Goal: Task Accomplishment & Management: Use online tool/utility

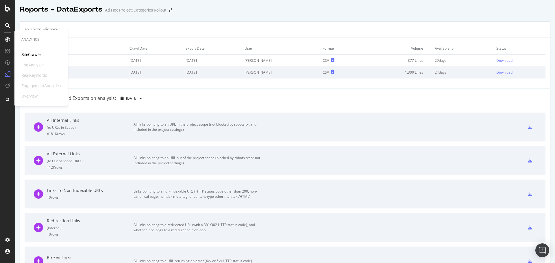
click at [7, 39] on icon at bounding box center [7, 39] width 5 height 5
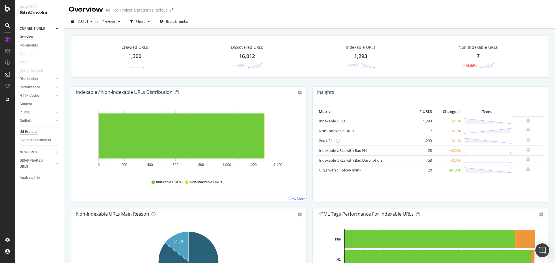
click at [35, 130] on div "Url Explorer" at bounding box center [29, 132] width 18 height 6
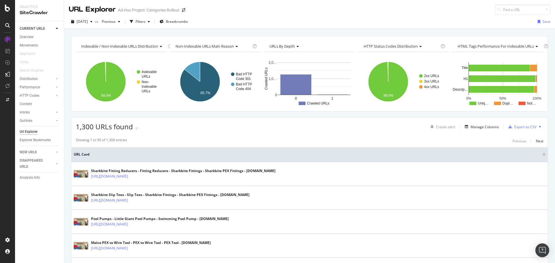
click at [496, 131] on div "Create alert Manage Columns Export as CSV" at bounding box center [485, 127] width 115 height 10
click at [492, 131] on div "Create alert Manage Columns Export as CSV" at bounding box center [485, 127] width 115 height 10
click at [491, 131] on div "Create alert Manage Columns Export as CSV" at bounding box center [485, 127] width 115 height 10
click at [491, 128] on div "Manage Columns" at bounding box center [484, 126] width 28 height 5
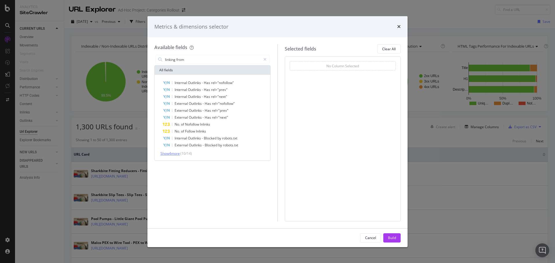
type input "linking from"
click at [175, 154] on span "Show 4 more" at bounding box center [169, 153] width 19 height 5
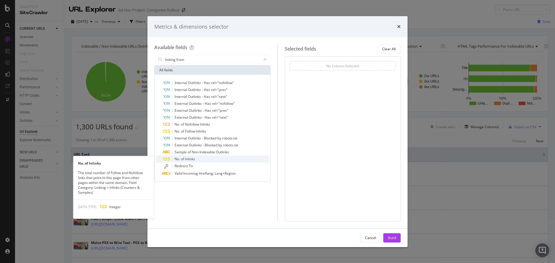
click at [184, 160] on span "of" at bounding box center [183, 159] width 4 height 5
click at [212, 161] on div "No. of Inlinks" at bounding box center [216, 159] width 106 height 7
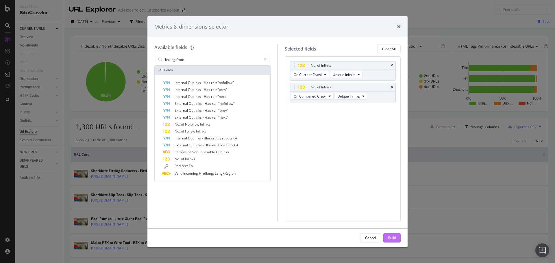
click at [391, 234] on div "Build" at bounding box center [392, 238] width 8 height 9
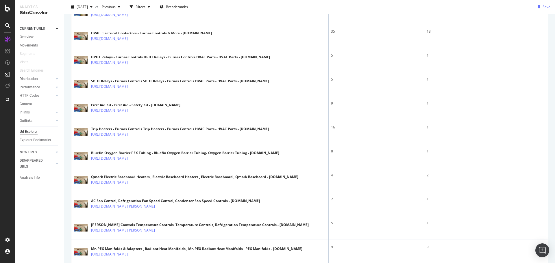
scroll to position [1137, 0]
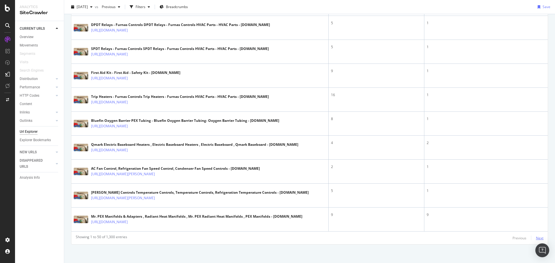
click at [536, 236] on div "Next" at bounding box center [540, 238] width 8 height 5
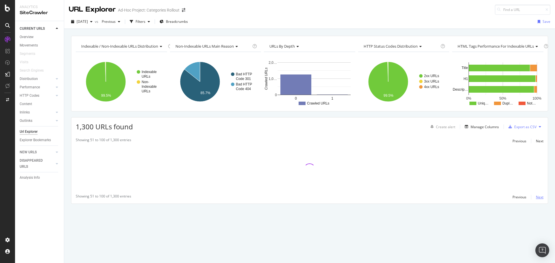
scroll to position [0, 0]
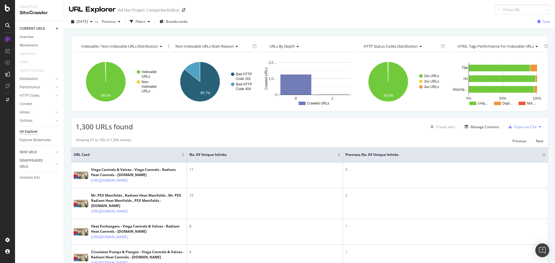
click at [542, 154] on div at bounding box center [543, 153] width 3 height 1
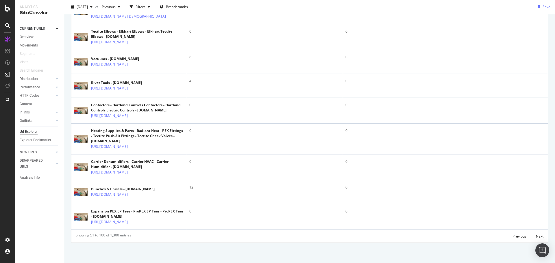
scroll to position [1387, 0]
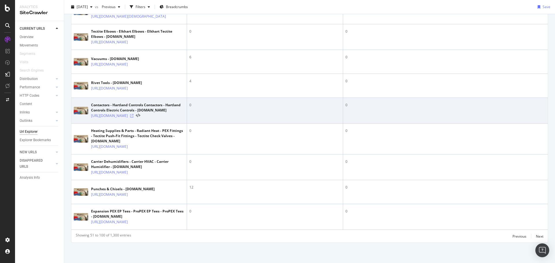
click at [133, 118] on icon at bounding box center [131, 115] width 3 height 3
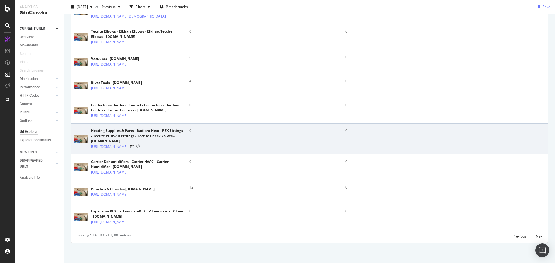
scroll to position [1512, 0]
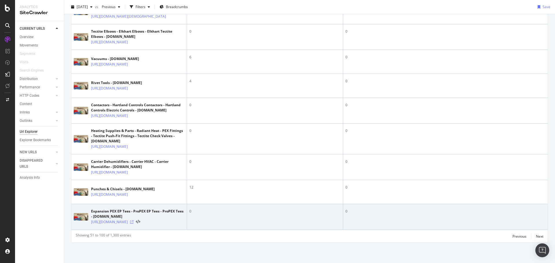
click at [133, 220] on icon at bounding box center [131, 221] width 3 height 3
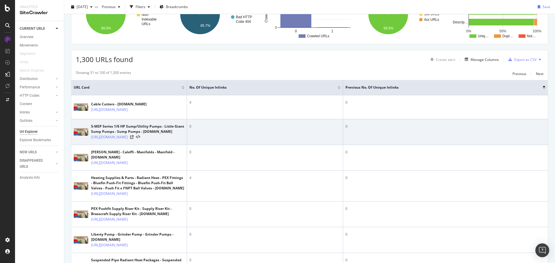
scroll to position [0, 0]
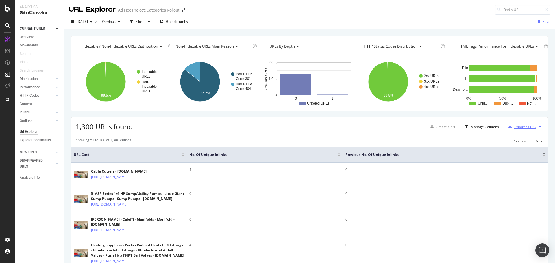
click at [510, 126] on div "button" at bounding box center [510, 126] width 8 height 3
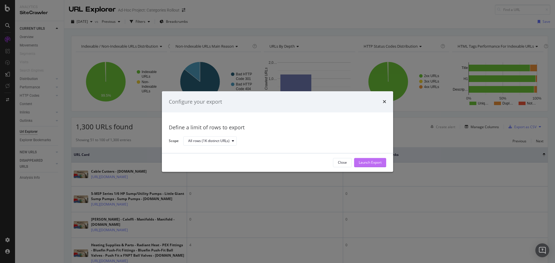
click at [368, 160] on div "Launch Export" at bounding box center [369, 162] width 23 height 5
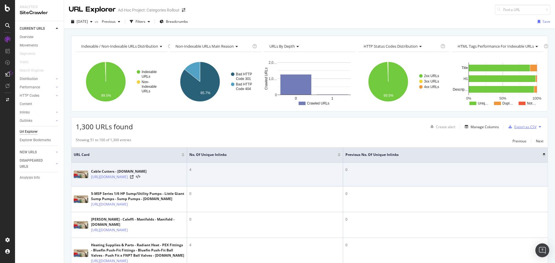
scroll to position [29, 0]
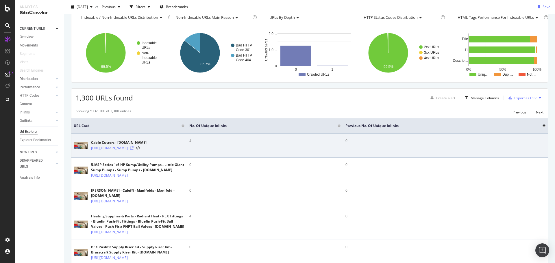
click at [133, 150] on icon at bounding box center [131, 147] width 3 height 3
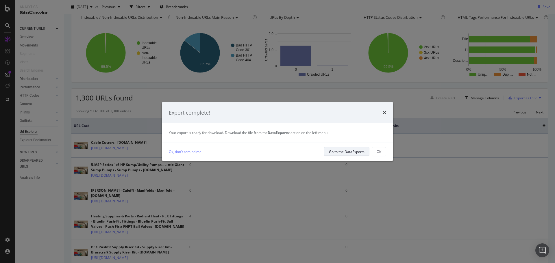
drag, startPoint x: 354, startPoint y: 154, endPoint x: 345, endPoint y: 151, distance: 9.4
click at [345, 151] on div "Go to the DataExports" at bounding box center [347, 151] width 36 height 5
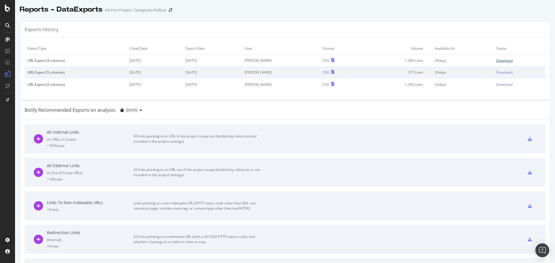
click at [502, 63] on div "Download" at bounding box center [504, 60] width 16 height 5
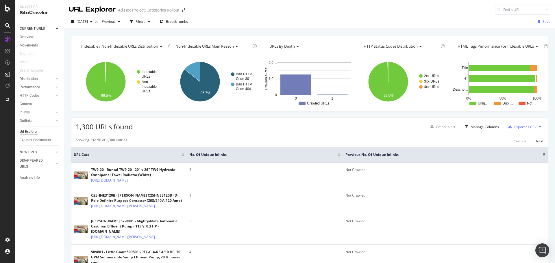
click at [339, 156] on div at bounding box center [338, 155] width 3 height 1
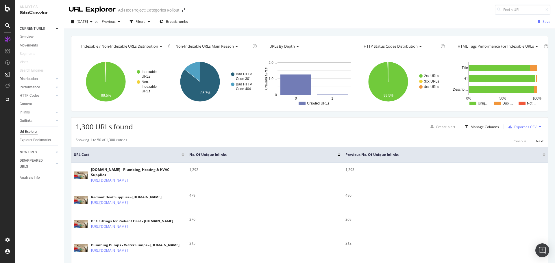
click at [339, 153] on div at bounding box center [338, 153] width 3 height 1
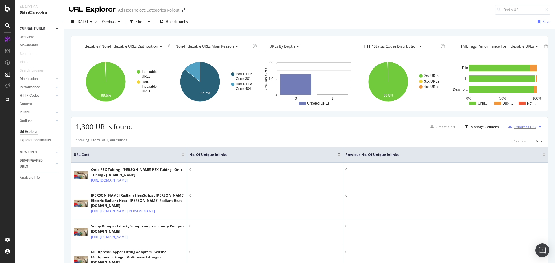
click at [514, 127] on div "Export as CSV" at bounding box center [525, 126] width 22 height 5
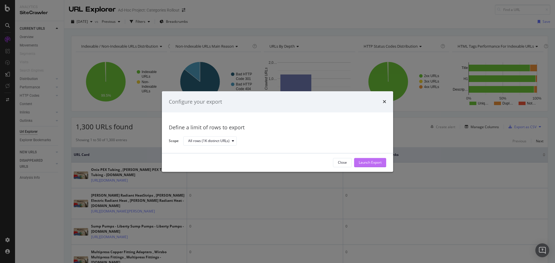
click at [367, 161] on div "Launch Export" at bounding box center [369, 162] width 23 height 5
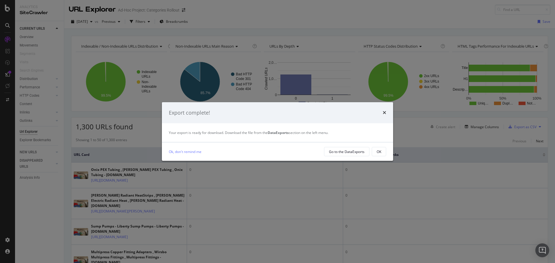
click at [228, 133] on div "Your export is ready for download. Download the file from the DataExports secti…" at bounding box center [277, 132] width 217 height 5
click at [4, 72] on div "Export complete! Your export is ready for download. Download the file from the …" at bounding box center [277, 131] width 555 height 263
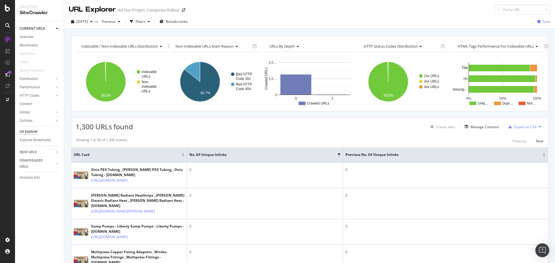
click at [6, 72] on icon at bounding box center [7, 74] width 5 height 5
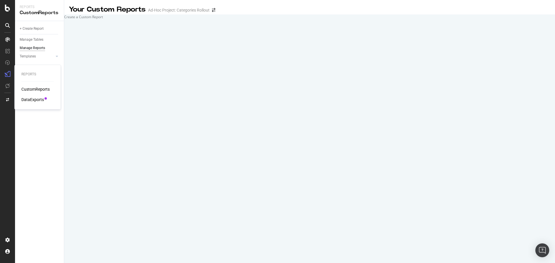
click at [25, 97] on div "DataExports" at bounding box center [32, 100] width 23 height 6
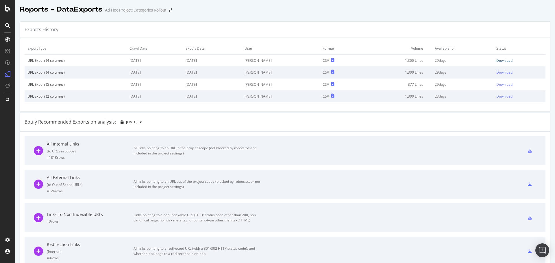
click at [503, 60] on div "Download" at bounding box center [504, 60] width 16 height 5
click at [10, 11] on icon at bounding box center [7, 8] width 5 height 7
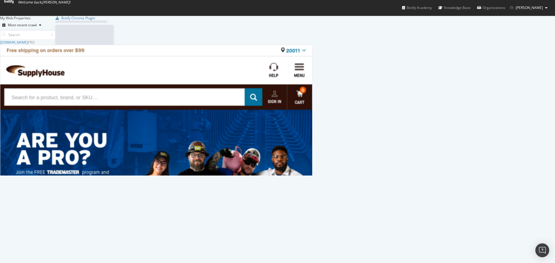
scroll to position [259, 549]
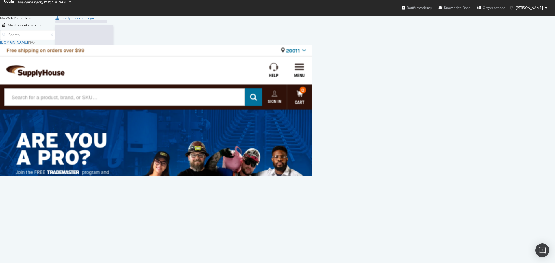
scroll to position [259, 549]
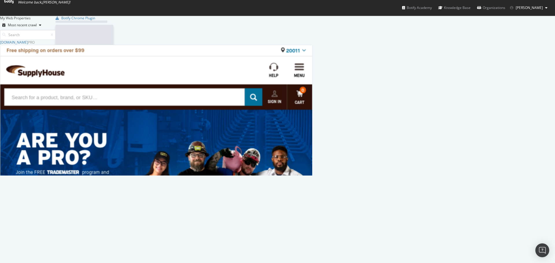
scroll to position [259, 549]
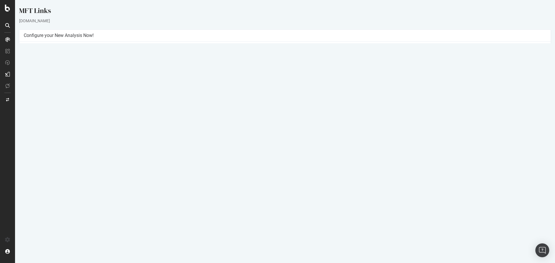
click at [298, 135] on link "Settings" at bounding box center [303, 135] width 13 height 5
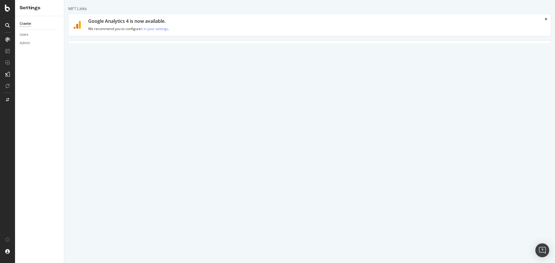
click at [180, 90] on input "MFT Links" at bounding box center [349, 88] width 393 height 10
type input "Fittings Pages"
click at [344, 135] on link "Clear uploaded file" at bounding box center [337, 135] width 46 height 10
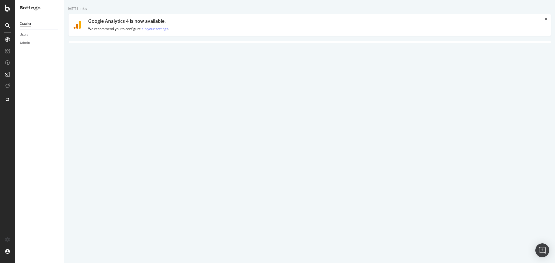
click at [173, 135] on input "file" at bounding box center [309, 135] width 313 height 10
type input "C:\fakepath\fittings pages- 8.21.txt"
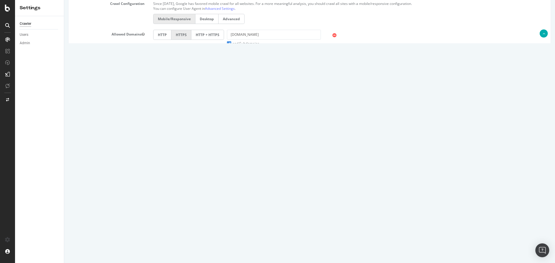
scroll to position [202, 0]
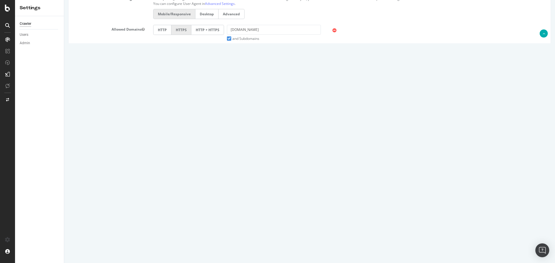
click at [176, 148] on input "50" at bounding box center [189, 150] width 72 height 10
type input "1300"
click at [270, 190] on div "Scope Project Name Fittings Pages Start URLs Or upload a file: File uploaded: V…" at bounding box center [309, 68] width 473 height 405
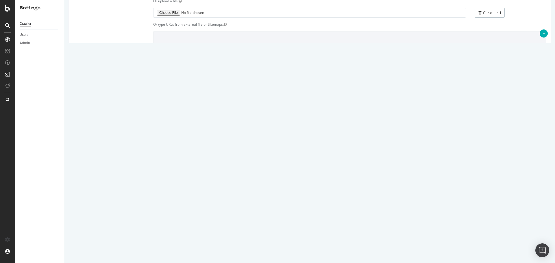
scroll to position [225, 0]
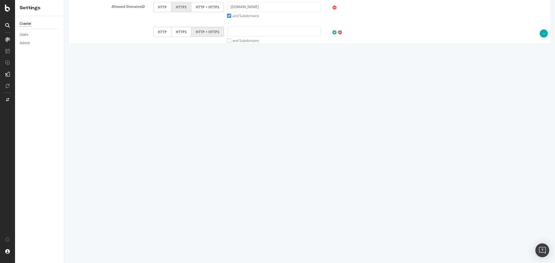
click at [301, 241] on input "Save & Back to Project" at bounding box center [317, 244] width 42 height 9
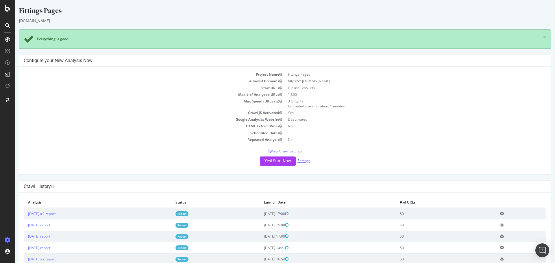
click at [299, 159] on link "Settings" at bounding box center [303, 160] width 13 height 5
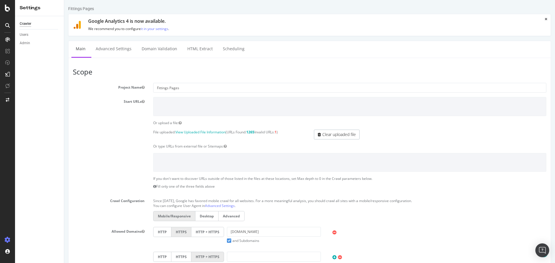
scroll to position [225, 0]
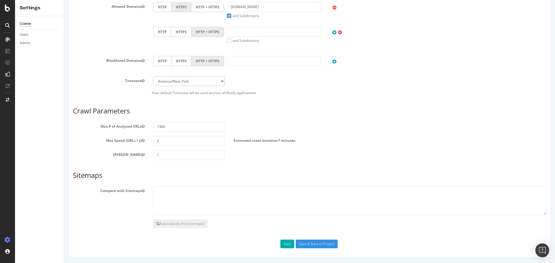
click at [301, 239] on div "Scope Project Name Fittings Pages Start URLs Or upload a file: File uploaded: V…" at bounding box center [309, 45] width 473 height 405
click at [302, 241] on input "Save & Back to Project" at bounding box center [317, 244] width 42 height 9
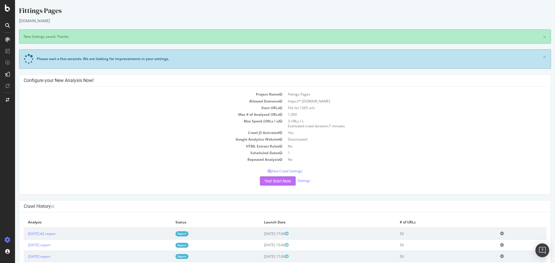
click at [288, 181] on button "Yes! Start Now" at bounding box center [278, 180] width 36 height 9
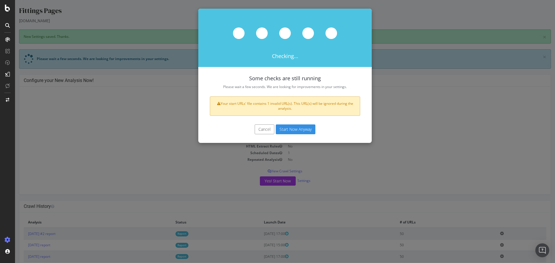
click at [288, 133] on button "Start Now Anyway" at bounding box center [296, 129] width 40 height 10
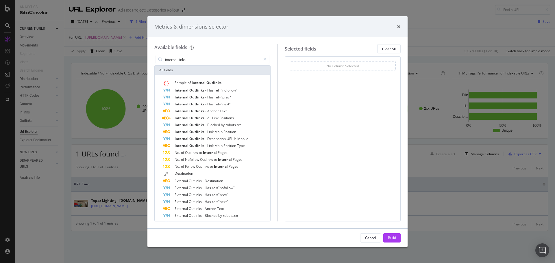
scroll to position [10, 0]
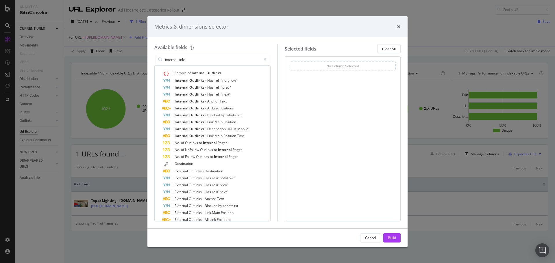
click at [398, 27] on icon "times" at bounding box center [398, 26] width 3 height 5
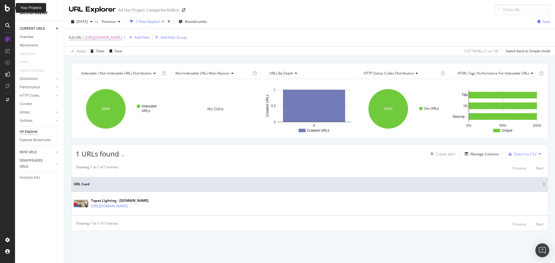
click at [8, 9] on icon at bounding box center [7, 8] width 5 height 7
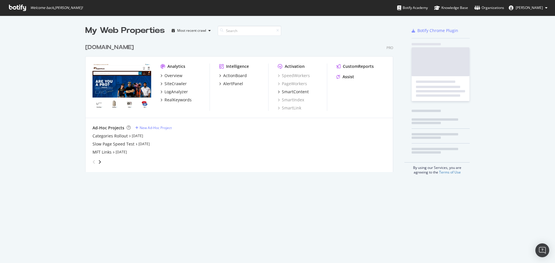
scroll to position [259, 549]
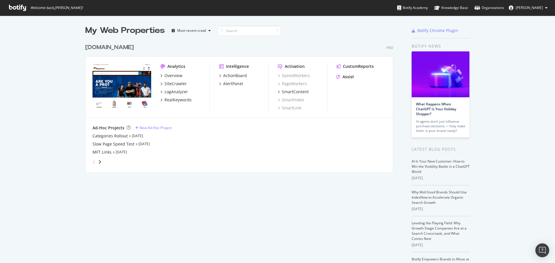
click at [103, 48] on div "www.supplyhouse.com" at bounding box center [109, 47] width 49 height 8
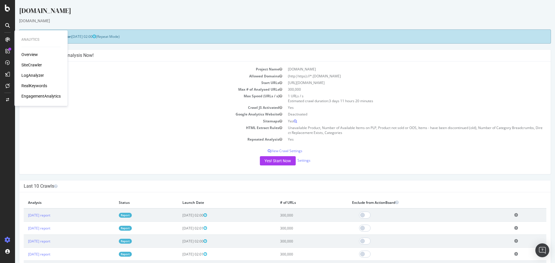
click at [7, 36] on div at bounding box center [7, 39] width 9 height 9
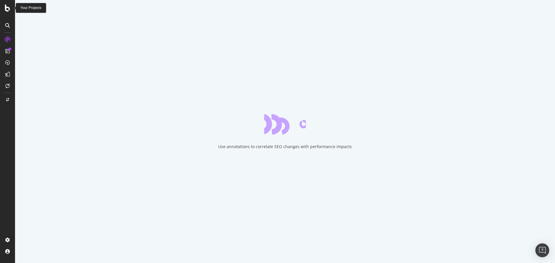
click at [8, 7] on icon at bounding box center [7, 8] width 5 height 7
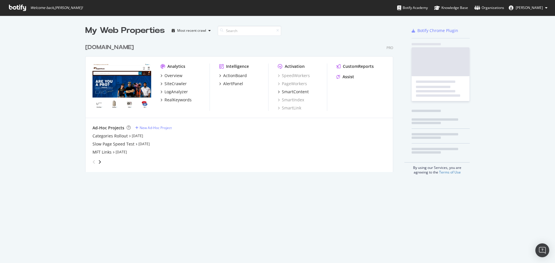
scroll to position [259, 549]
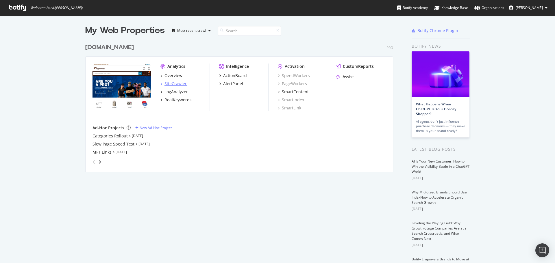
click at [176, 85] on div "SiteCrawler" at bounding box center [175, 84] width 22 height 6
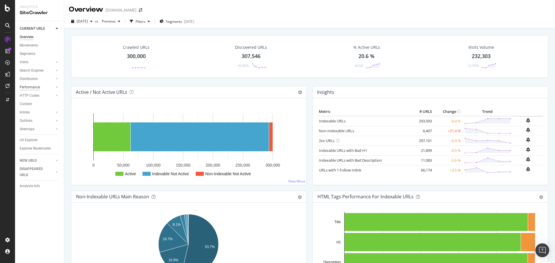
click at [33, 85] on div "Performance" at bounding box center [30, 87] width 20 height 6
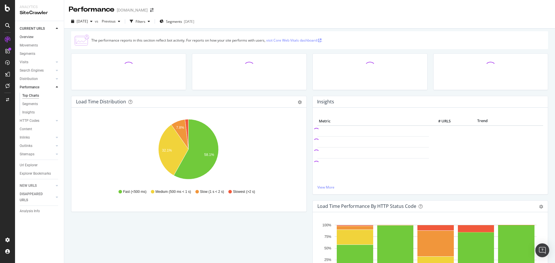
click at [38, 40] on link "Overview" at bounding box center [40, 37] width 40 height 6
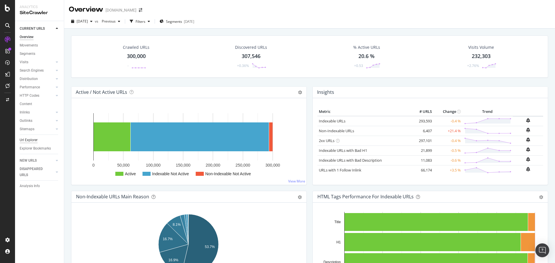
click at [33, 139] on div "Url Explorer" at bounding box center [29, 140] width 18 height 6
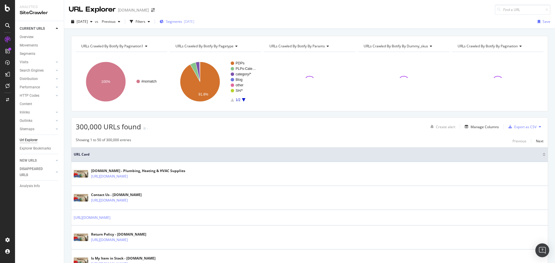
click at [187, 18] on div "Segments 2025-07-23" at bounding box center [176, 21] width 35 height 9
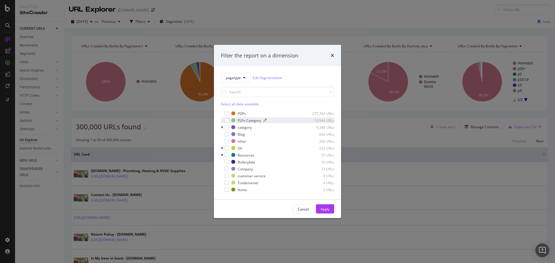
click at [246, 119] on div "PLPs-Category" at bounding box center [248, 120] width 23 height 5
click at [323, 208] on div "Apply" at bounding box center [324, 209] width 9 height 5
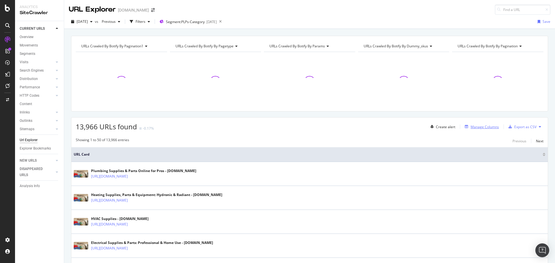
click at [480, 127] on div "Manage Columns" at bounding box center [484, 126] width 28 height 5
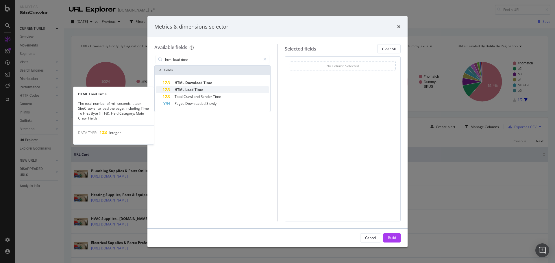
type input "html load time"
click at [232, 88] on div "HTML Load Time" at bounding box center [216, 89] width 106 height 7
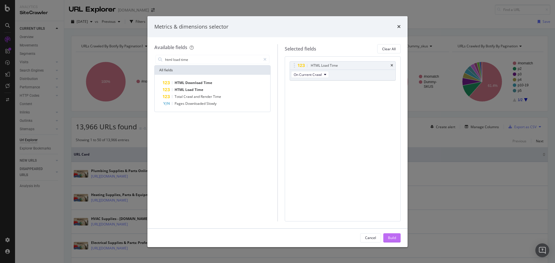
click at [394, 240] on div "Build" at bounding box center [392, 237] width 8 height 5
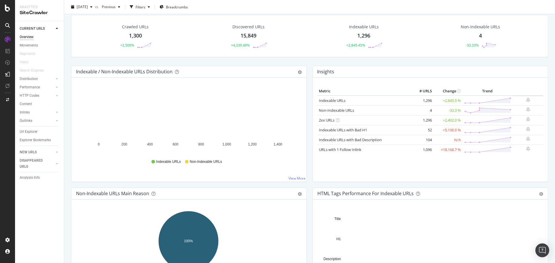
scroll to position [29, 0]
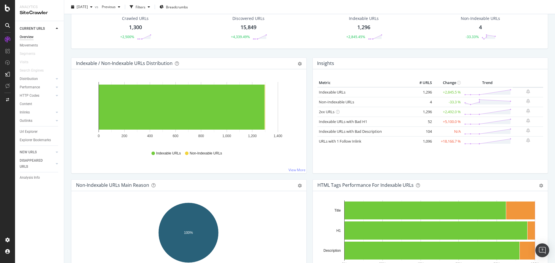
drag, startPoint x: 28, startPoint y: 129, endPoint x: 55, endPoint y: 118, distance: 29.8
click at [28, 129] on div "Url Explorer" at bounding box center [29, 132] width 18 height 6
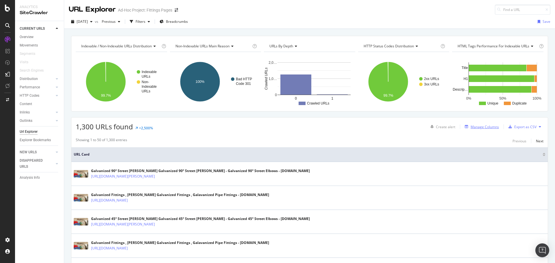
click at [493, 126] on div "Manage Columns" at bounding box center [484, 126] width 28 height 5
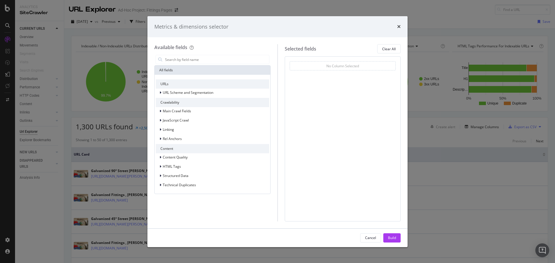
type input "m"
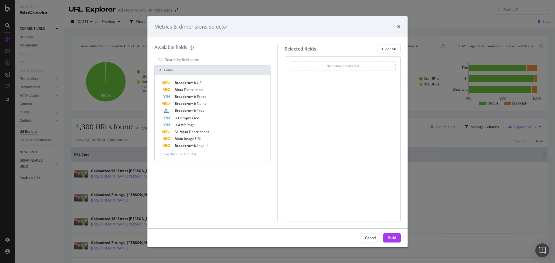
type input "n"
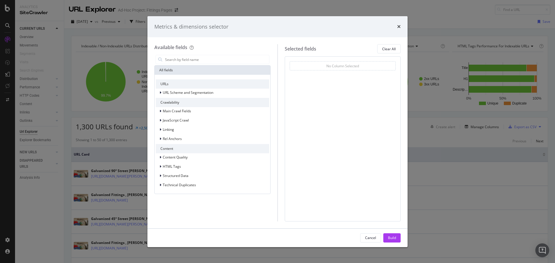
click at [134, 66] on div "Metrics & dimensions selector Available fields All fields URLs URL Scheme and S…" at bounding box center [277, 131] width 555 height 263
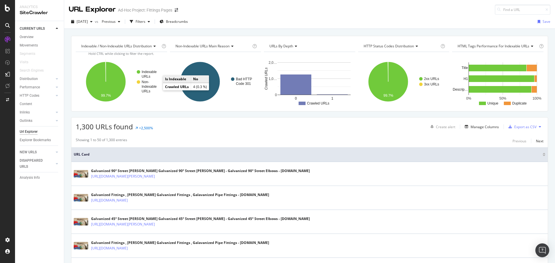
click at [148, 86] on text "Indexable" at bounding box center [149, 87] width 15 height 4
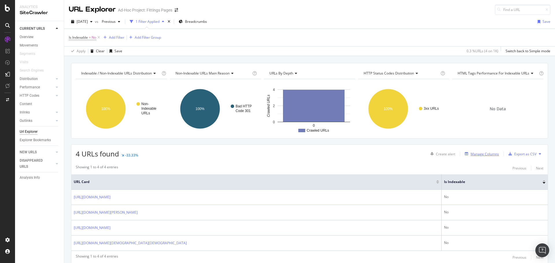
click at [480, 156] on div "Manage Columns" at bounding box center [484, 154] width 28 height 5
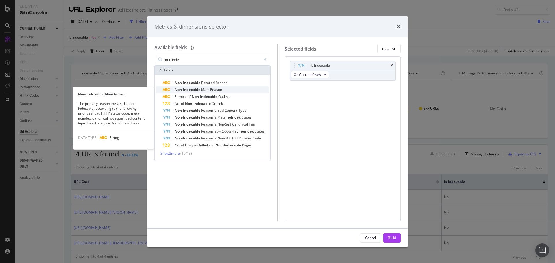
type input "non inde"
click at [261, 87] on div "Non-Indexable Main Reason" at bounding box center [216, 89] width 106 height 7
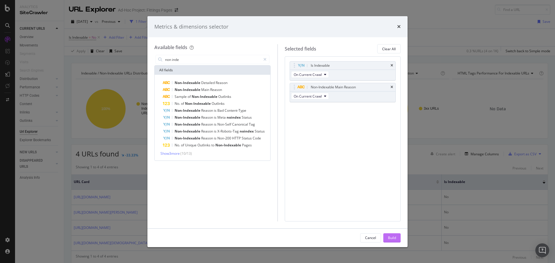
click at [386, 233] on button "Build" at bounding box center [391, 237] width 17 height 9
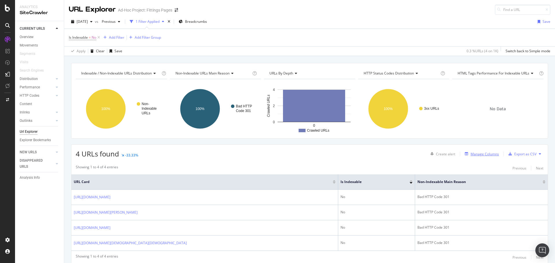
click at [474, 154] on div "Manage Columns" at bounding box center [484, 154] width 28 height 5
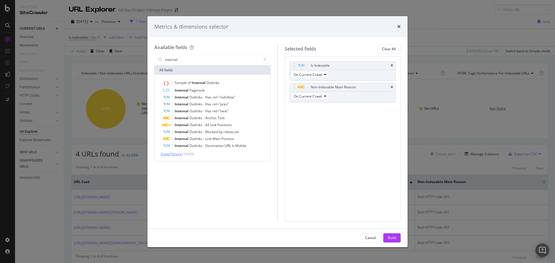
click at [176, 155] on span "Show 10 more" at bounding box center [170, 154] width 21 height 5
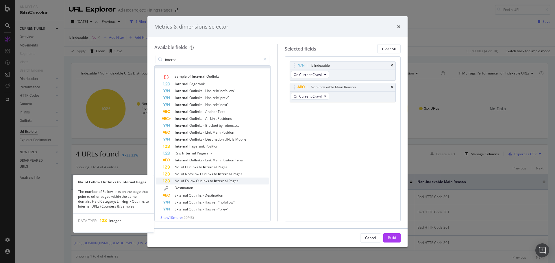
scroll to position [10, 0]
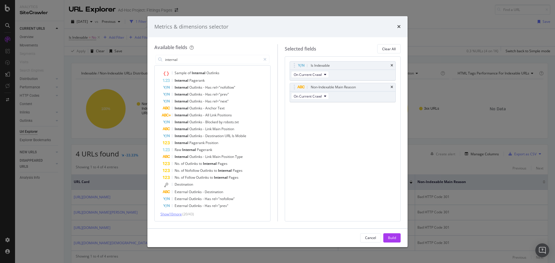
click at [178, 216] on span "Show 10 more" at bounding box center [170, 214] width 21 height 5
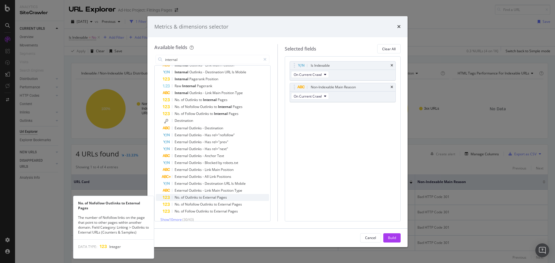
scroll to position [79, 0]
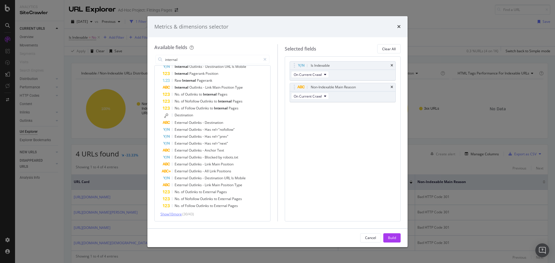
click at [180, 214] on span "Show 10 more" at bounding box center [170, 214] width 21 height 5
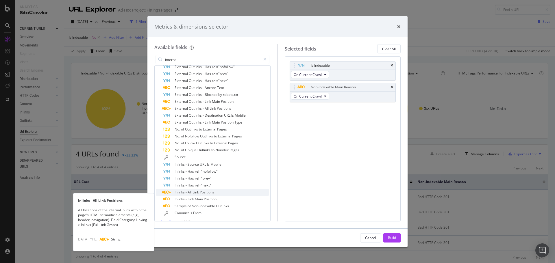
scroll to position [150, 0]
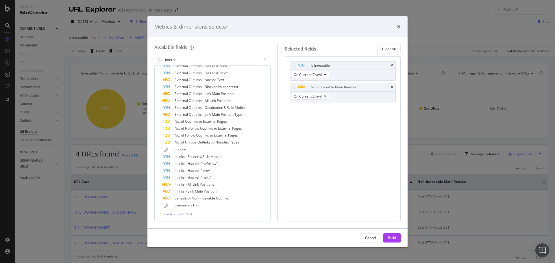
click at [178, 214] on span "Show 3 more" at bounding box center [169, 214] width 19 height 5
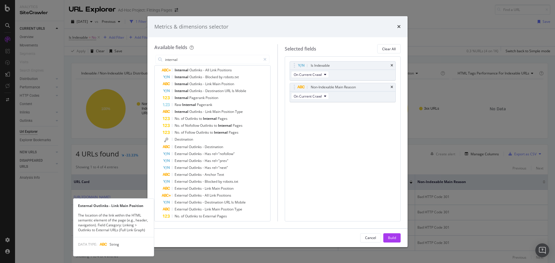
scroll to position [0, 0]
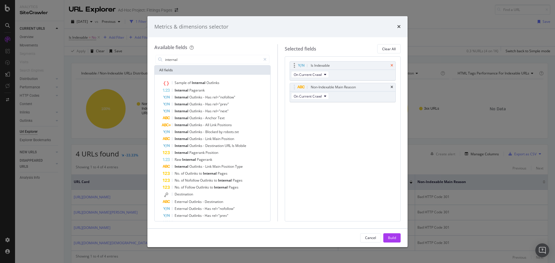
click at [391, 64] on icon "times" at bounding box center [391, 65] width 3 height 3
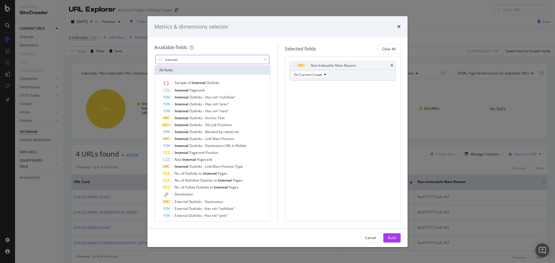
click at [209, 60] on input "internal" at bounding box center [212, 59] width 96 height 9
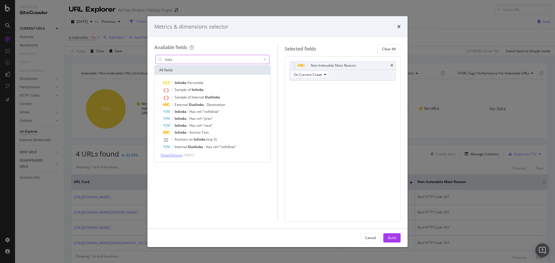
type input "links"
click at [179, 156] on span "Show 10 more" at bounding box center [170, 155] width 21 height 5
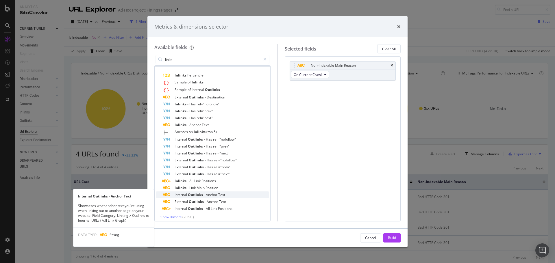
scroll to position [10, 0]
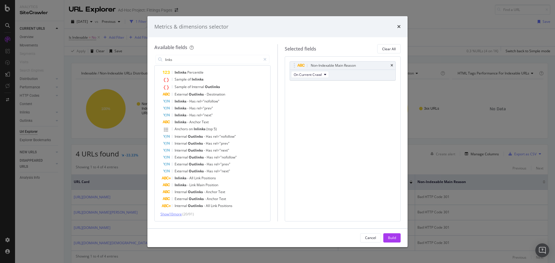
click at [176, 215] on span "Show 10 more" at bounding box center [170, 214] width 21 height 5
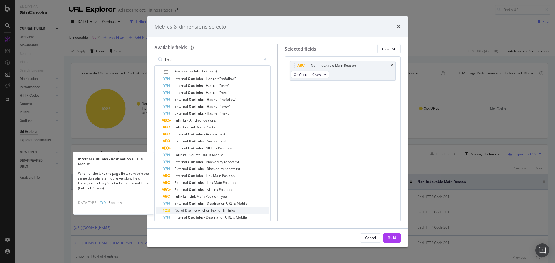
scroll to position [80, 0]
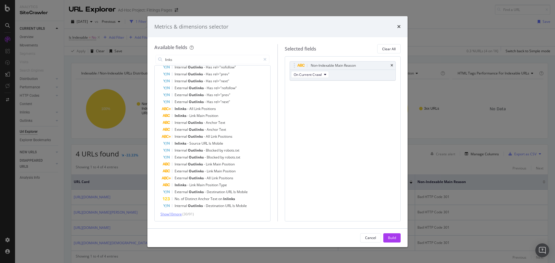
click at [182, 214] on span "Show 10 more" at bounding box center [170, 214] width 21 height 5
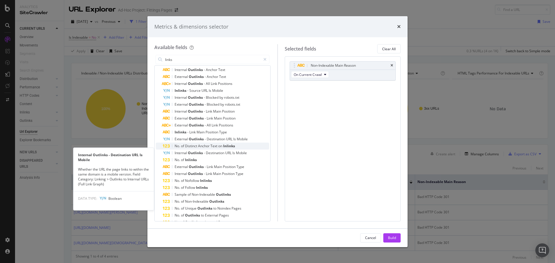
scroll to position [137, 0]
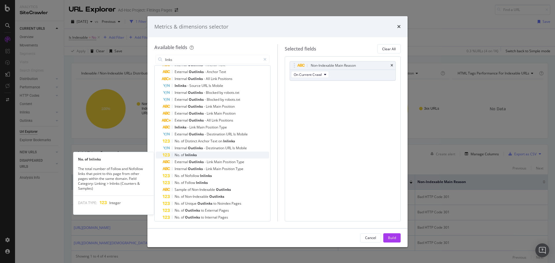
click at [198, 155] on div "No. of Inlinks" at bounding box center [216, 155] width 106 height 7
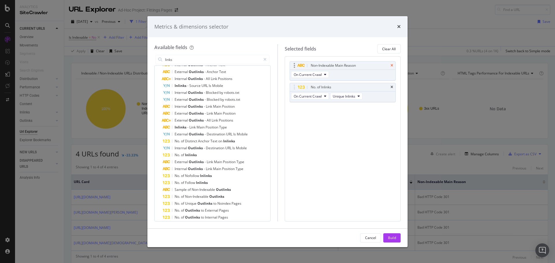
click at [391, 65] on icon "times" at bounding box center [391, 65] width 3 height 3
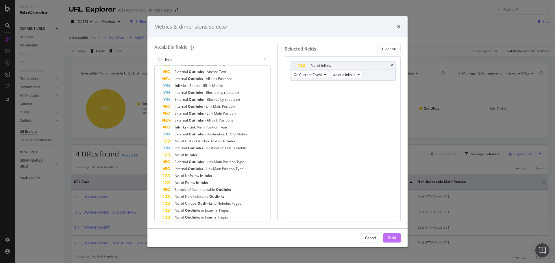
click at [396, 237] on button "Build" at bounding box center [391, 237] width 17 height 9
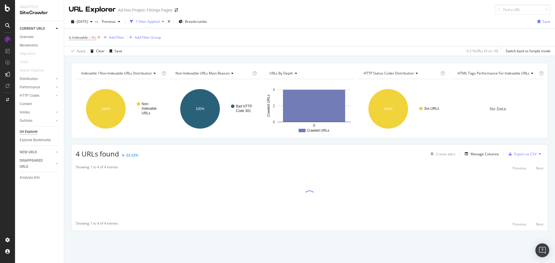
click at [100, 38] on icon at bounding box center [98, 38] width 5 height 6
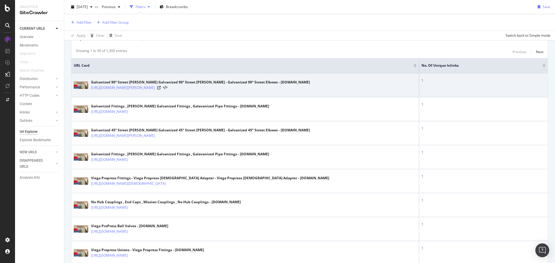
scroll to position [87, 0]
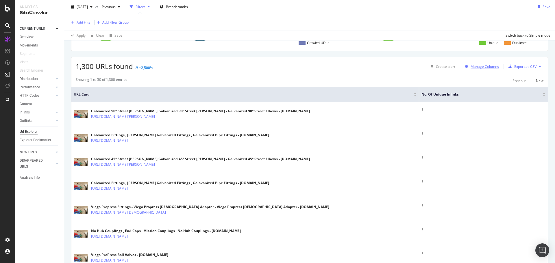
click at [485, 64] on div "Manage Columns" at bounding box center [484, 66] width 28 height 5
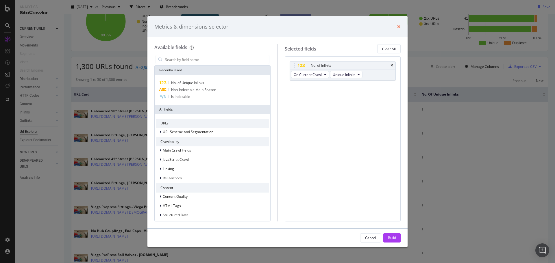
click at [399, 25] on icon "times" at bounding box center [398, 26] width 3 height 5
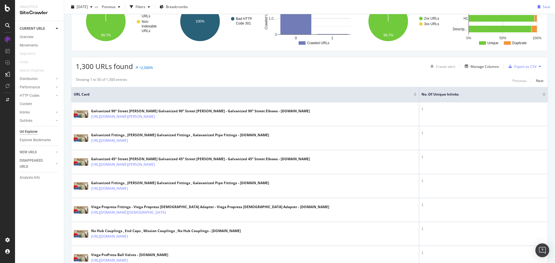
click at [542, 95] on div at bounding box center [543, 95] width 3 height 1
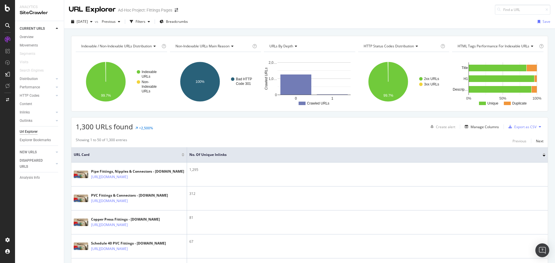
click at [542, 154] on div at bounding box center [543, 153] width 3 height 1
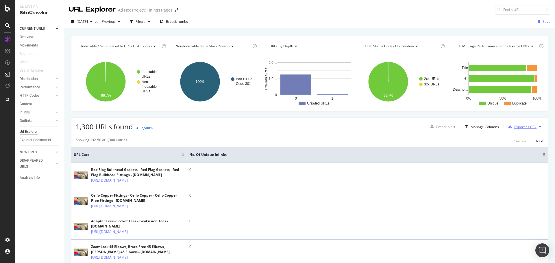
click at [514, 127] on div "Export as CSV" at bounding box center [525, 126] width 22 height 5
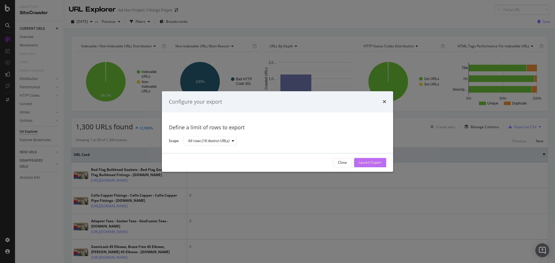
click at [377, 159] on div "Launch Export" at bounding box center [369, 162] width 23 height 9
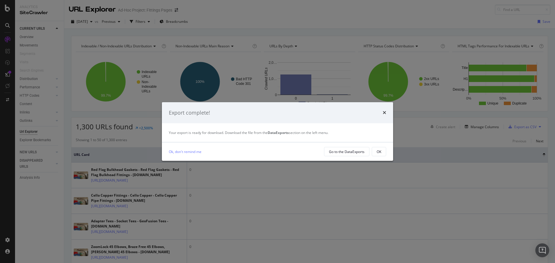
click at [5, 76] on div "Export complete! Your export is ready for download. Download the file from the …" at bounding box center [277, 131] width 555 height 263
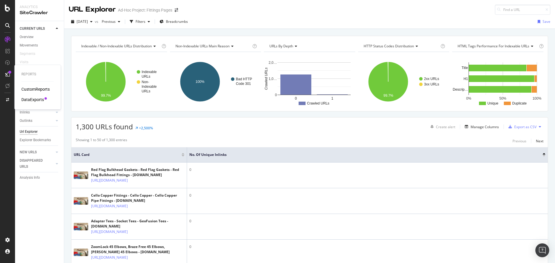
click at [8, 72] on div at bounding box center [7, 74] width 9 height 9
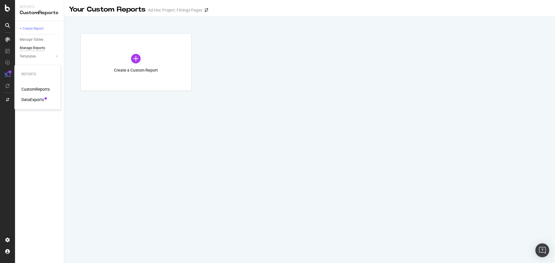
click at [26, 101] on div "DataExports" at bounding box center [32, 100] width 23 height 6
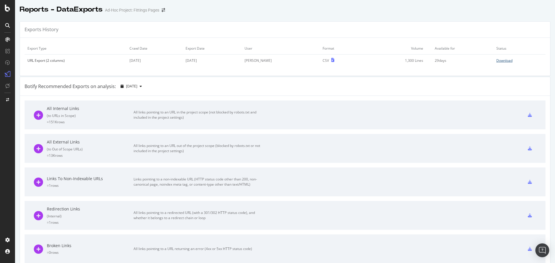
click at [498, 62] on div "Download" at bounding box center [504, 60] width 16 height 5
